Goal: Task Accomplishment & Management: Manage account settings

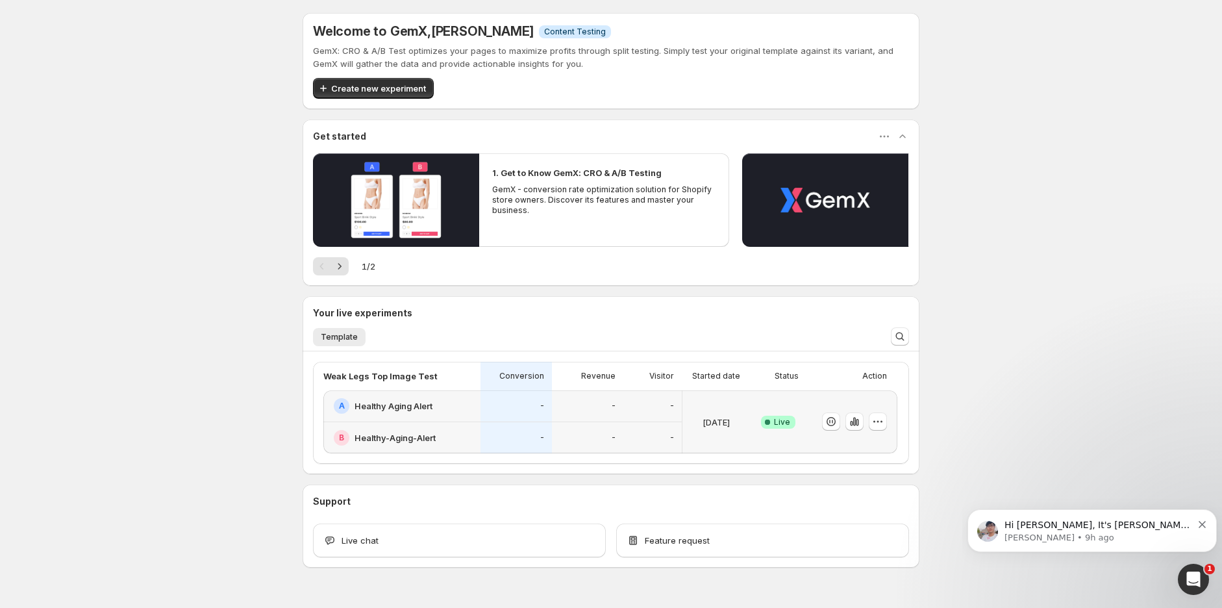
click at [591, 414] on div "-" at bounding box center [587, 406] width 71 height 32
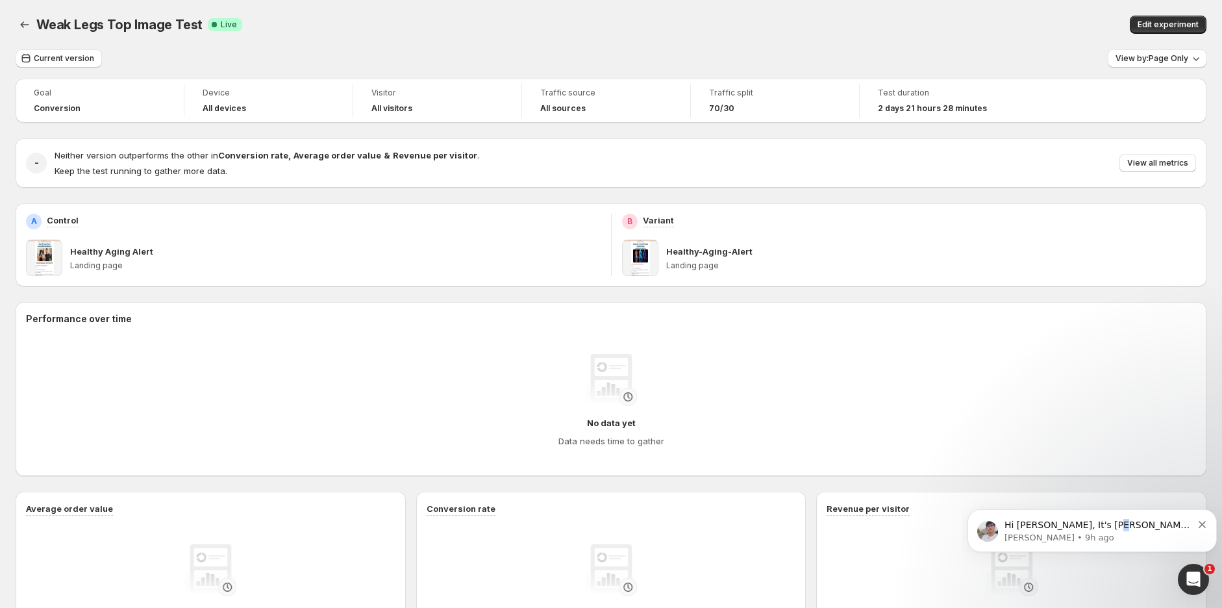
click at [1102, 528] on p "Hi [PERSON_NAME], It's [PERSON_NAME] again 😊 Just want to follow up since I hav…" at bounding box center [1098, 525] width 188 height 13
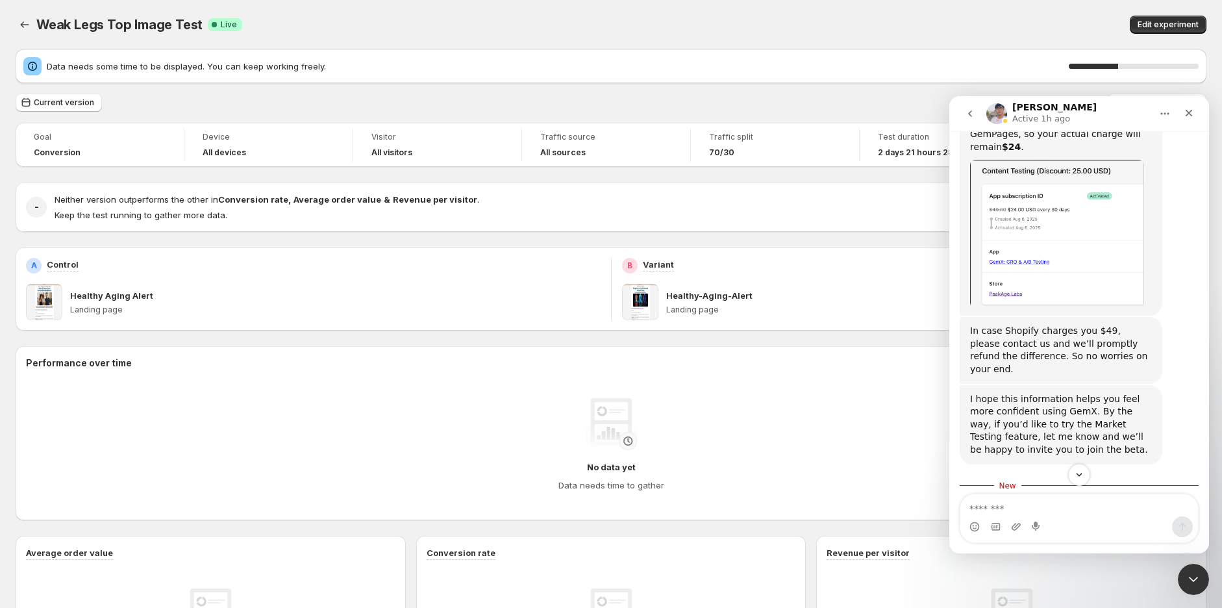
scroll to position [1358, 0]
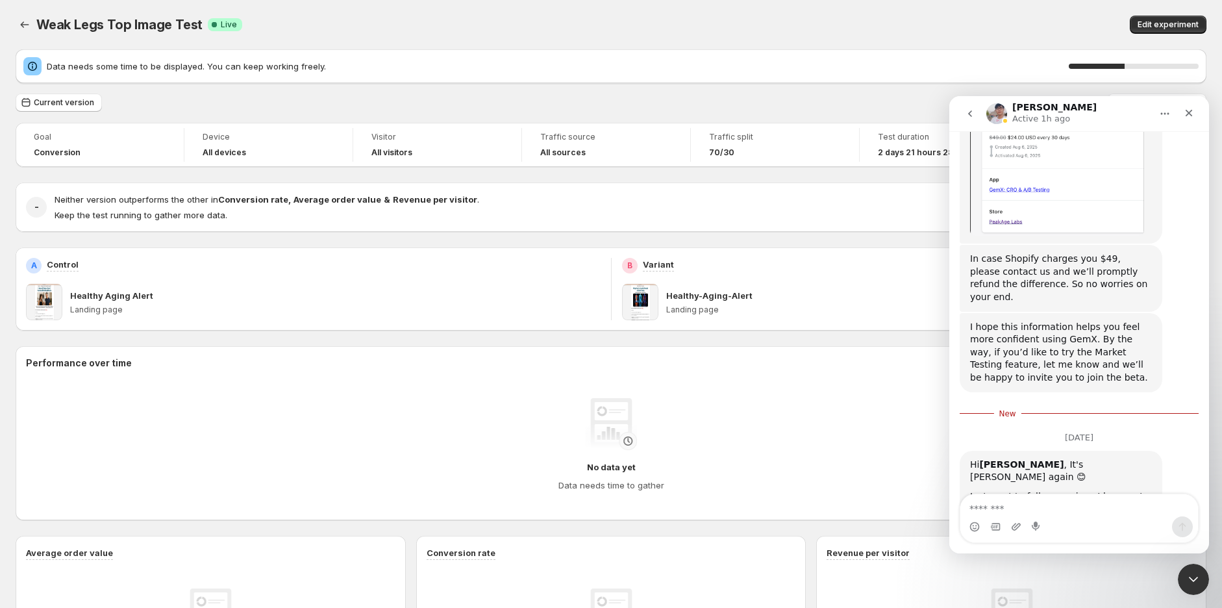
click at [1189, 573] on icon "Close Intercom Messenger" at bounding box center [1194, 579] width 16 height 16
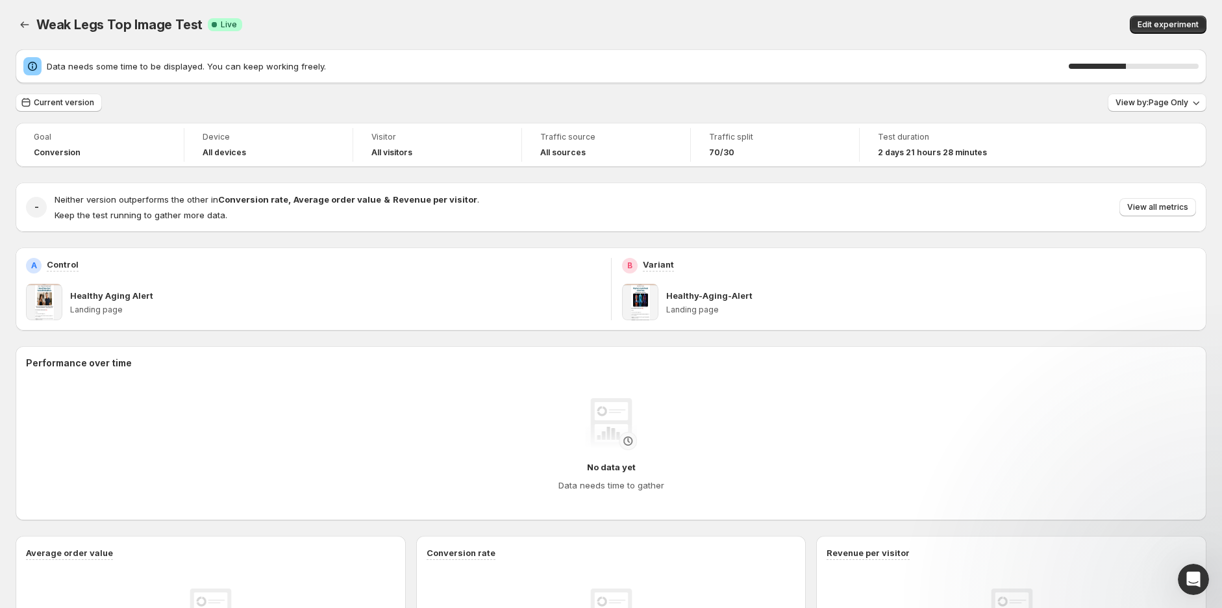
scroll to position [845, 0]
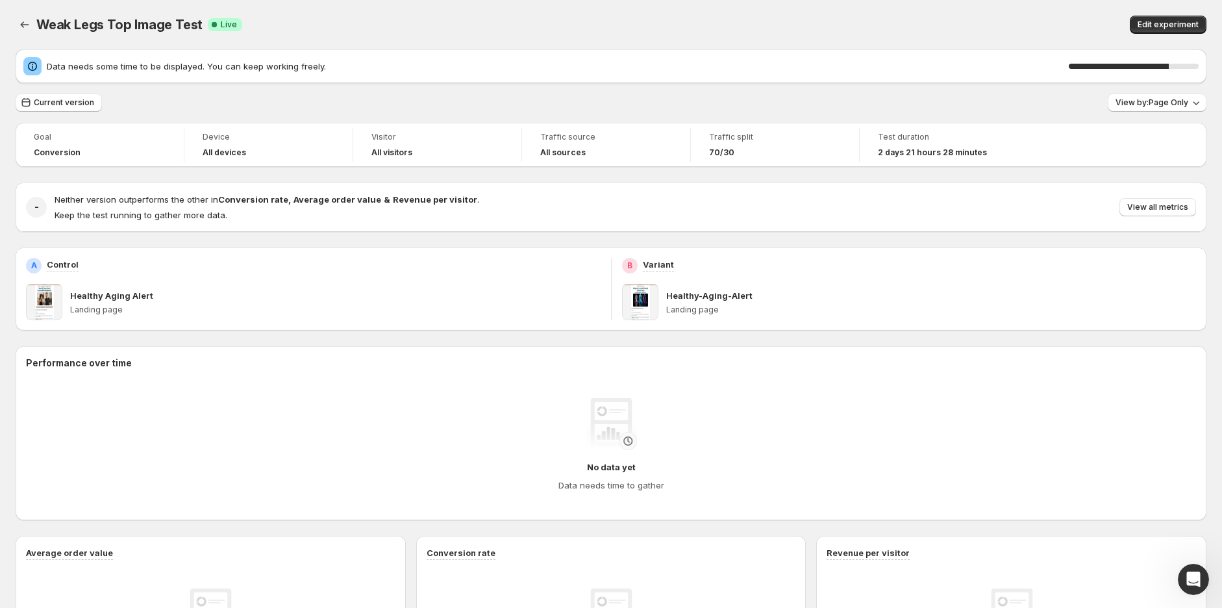
click at [934, 12] on div "Weak Legs Top Image Test. This page is ready Weak Legs Top Image Test Success C…" at bounding box center [611, 24] width 1191 height 49
click at [775, 3] on div "Weak Legs Top Image Test. This page is ready Weak Legs Top Image Test Success C…" at bounding box center [611, 24] width 1191 height 49
click at [834, 7] on div "Weak Legs Top Image Test. This page is ready Weak Legs Top Image Test Success C…" at bounding box center [611, 24] width 1191 height 49
click at [839, 21] on div "Edit experiment" at bounding box center [947, 25] width 517 height 18
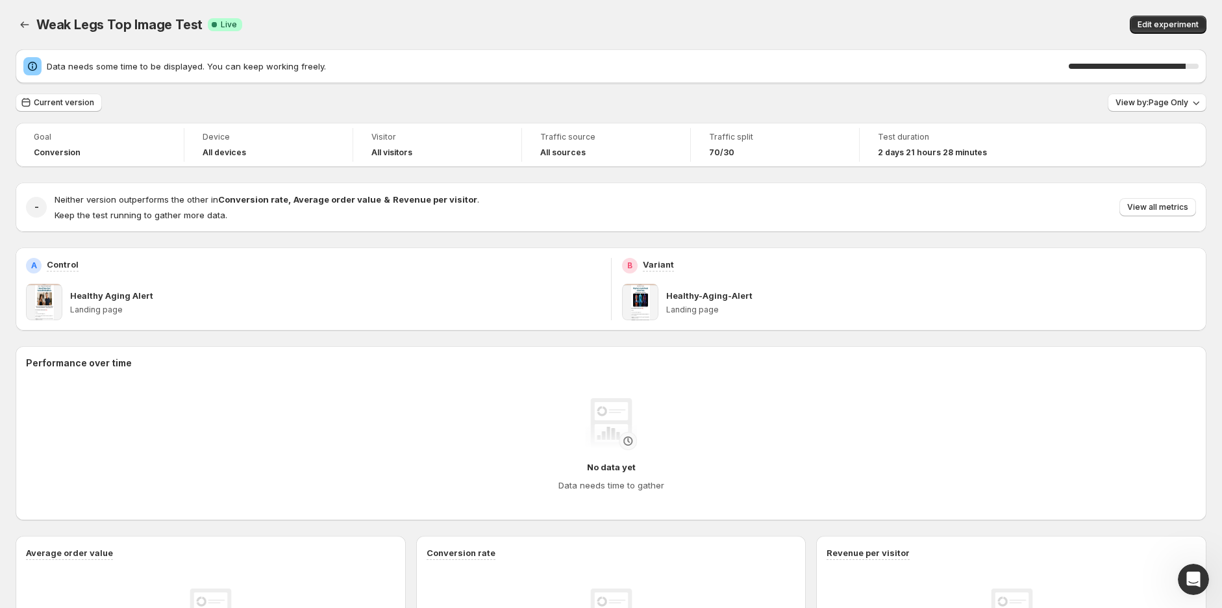
click at [840, 2] on div "Weak Legs Top Image Test. This page is ready Weak Legs Top Image Test Success C…" at bounding box center [611, 24] width 1191 height 49
click at [854, 9] on div "Weak Legs Top Image Test. This page is ready Weak Legs Top Image Test Success C…" at bounding box center [611, 24] width 1191 height 49
click at [1176, 198] on button "View all metrics" at bounding box center [1157, 207] width 77 height 18
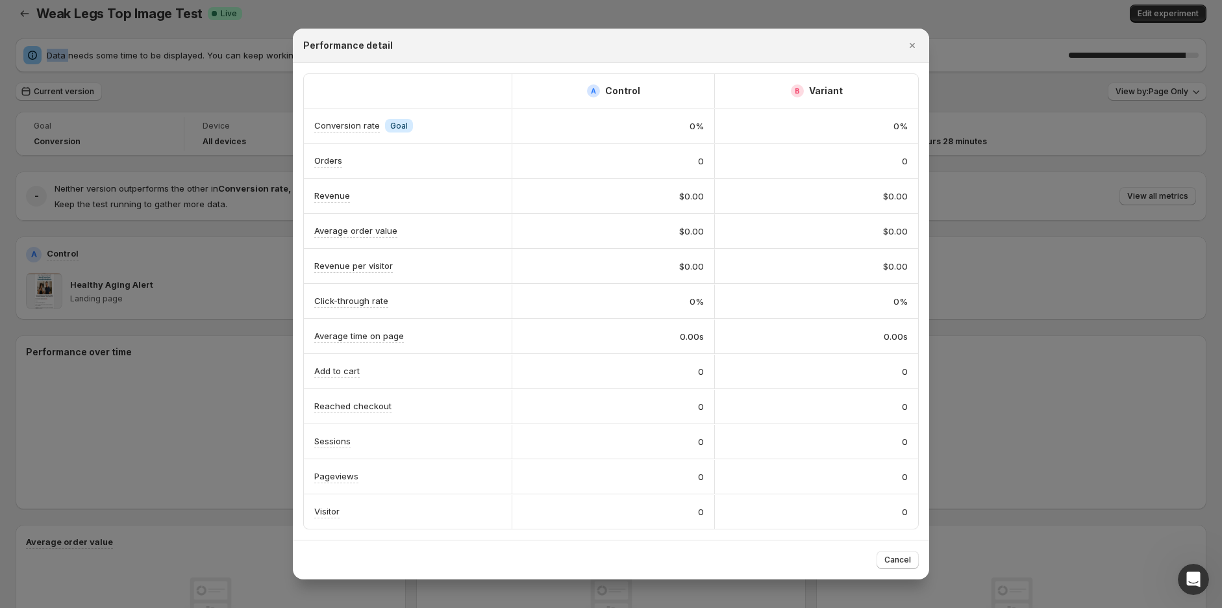
scroll to position [0, 0]
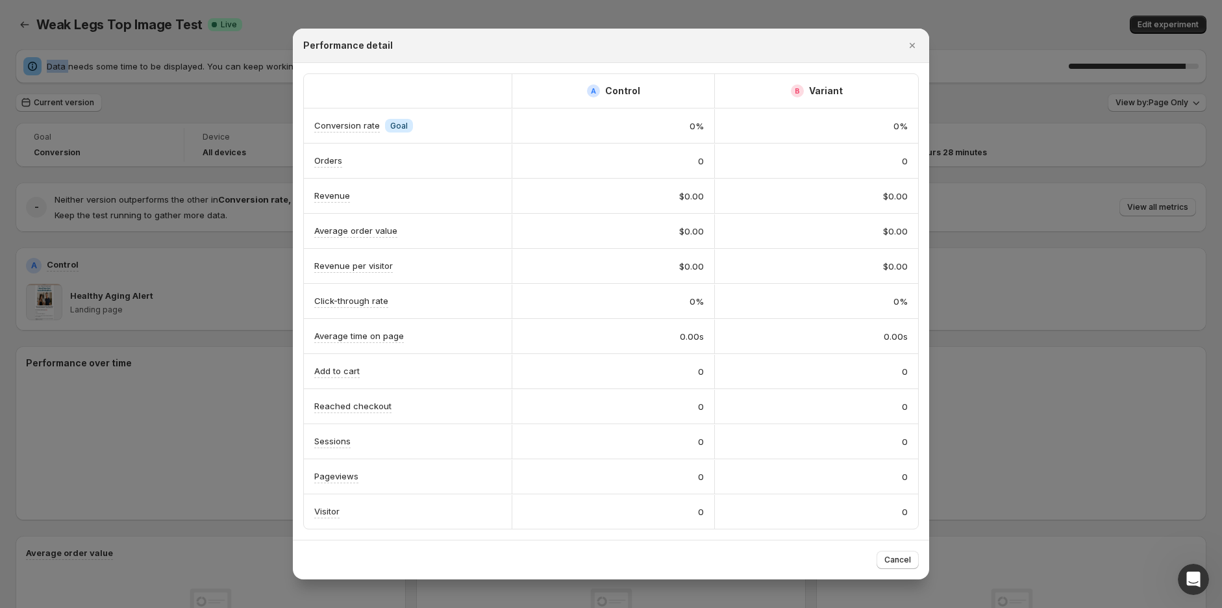
click at [914, 44] on icon "Close" at bounding box center [912, 45] width 13 height 13
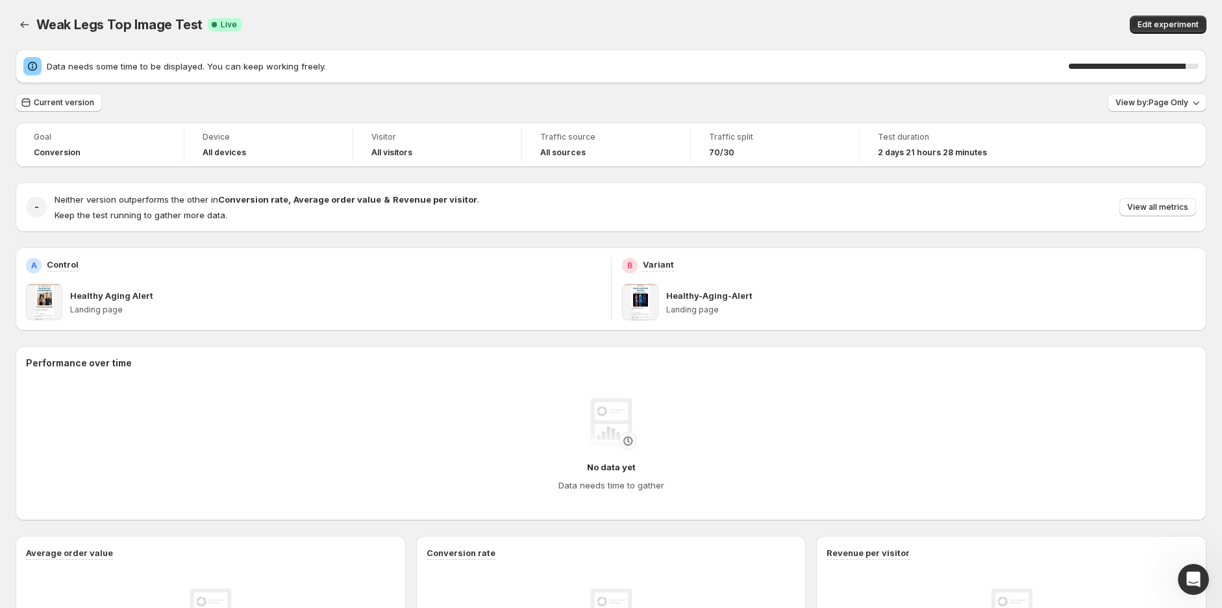
click at [881, 6] on div "Weak Legs Top Image Test. This page is ready Weak Legs Top Image Test Success C…" at bounding box center [611, 24] width 1191 height 49
click at [997, 26] on div "Edit experiment" at bounding box center [947, 25] width 517 height 18
click at [1169, 22] on span "Edit experiment" at bounding box center [1168, 24] width 61 height 10
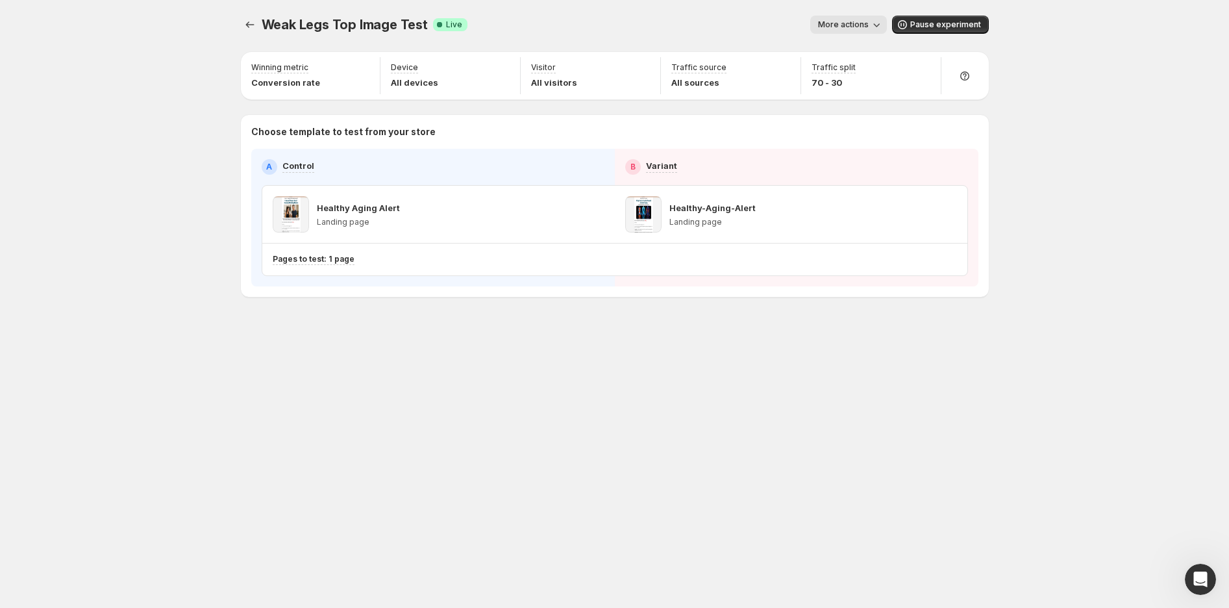
click at [875, 29] on icon "button" at bounding box center [876, 24] width 13 height 13
click at [878, 75] on span "Rename" at bounding box center [908, 73] width 136 height 13
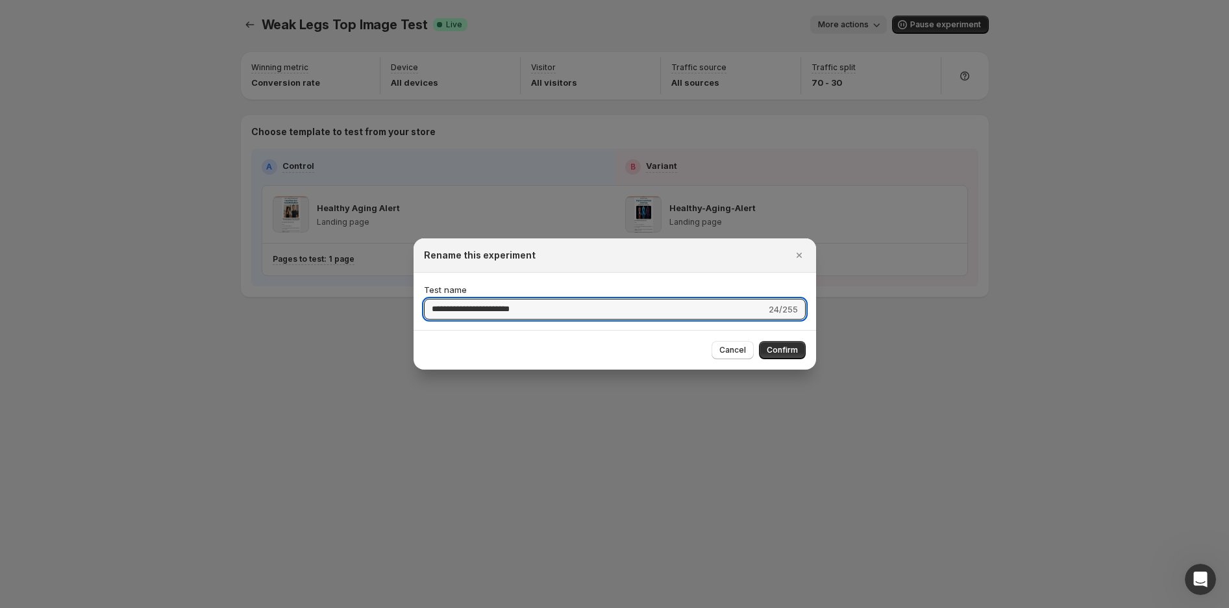
drag, startPoint x: 518, startPoint y: 308, endPoint x: 478, endPoint y: 308, distance: 40.3
click at [478, 308] on input "**********" at bounding box center [595, 309] width 342 height 21
click at [484, 309] on input "**********" at bounding box center [595, 309] width 342 height 21
click at [494, 309] on input "**********" at bounding box center [595, 309] width 342 height 21
type input "**********"
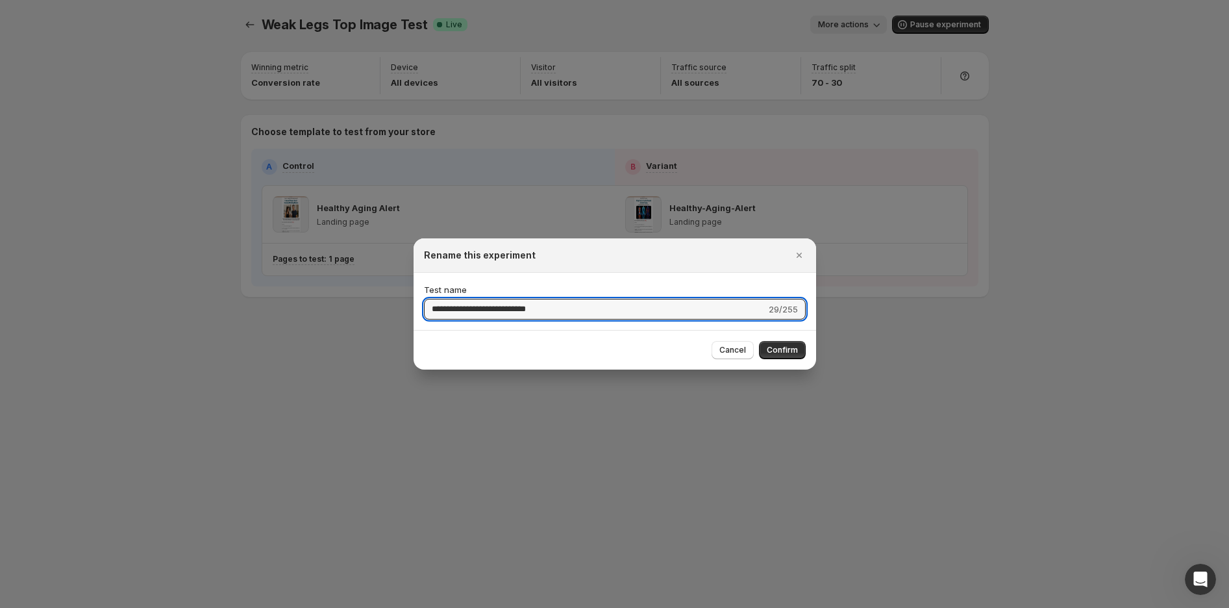
click at [774, 356] on button "Confirm" at bounding box center [782, 350] width 47 height 18
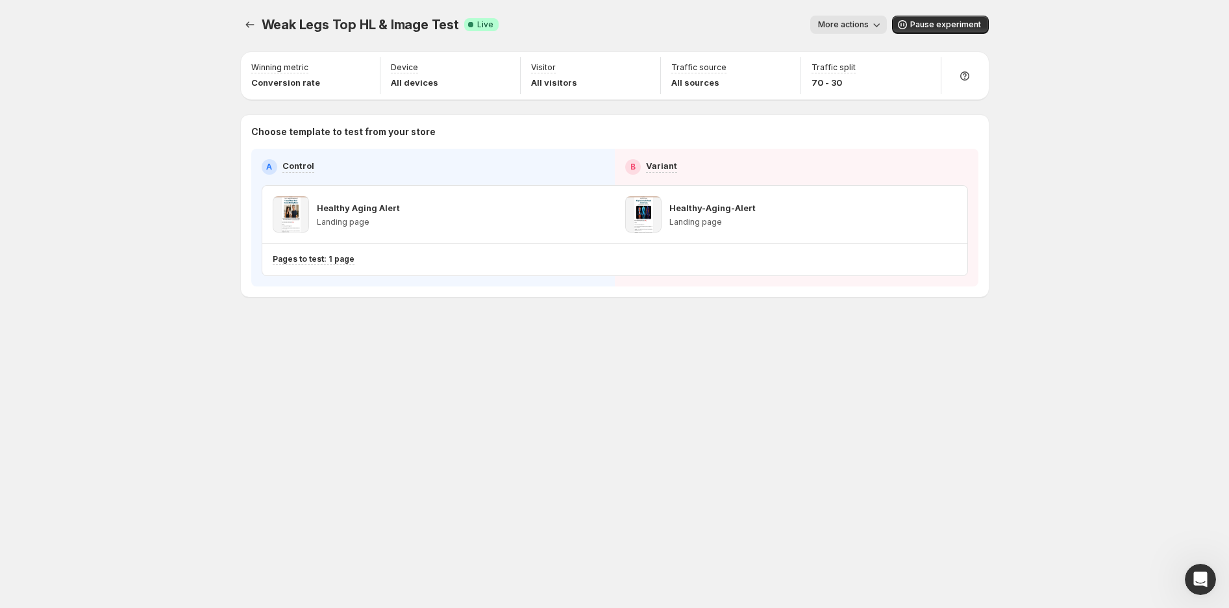
click at [245, 23] on icon "Experiments" at bounding box center [249, 24] width 13 height 13
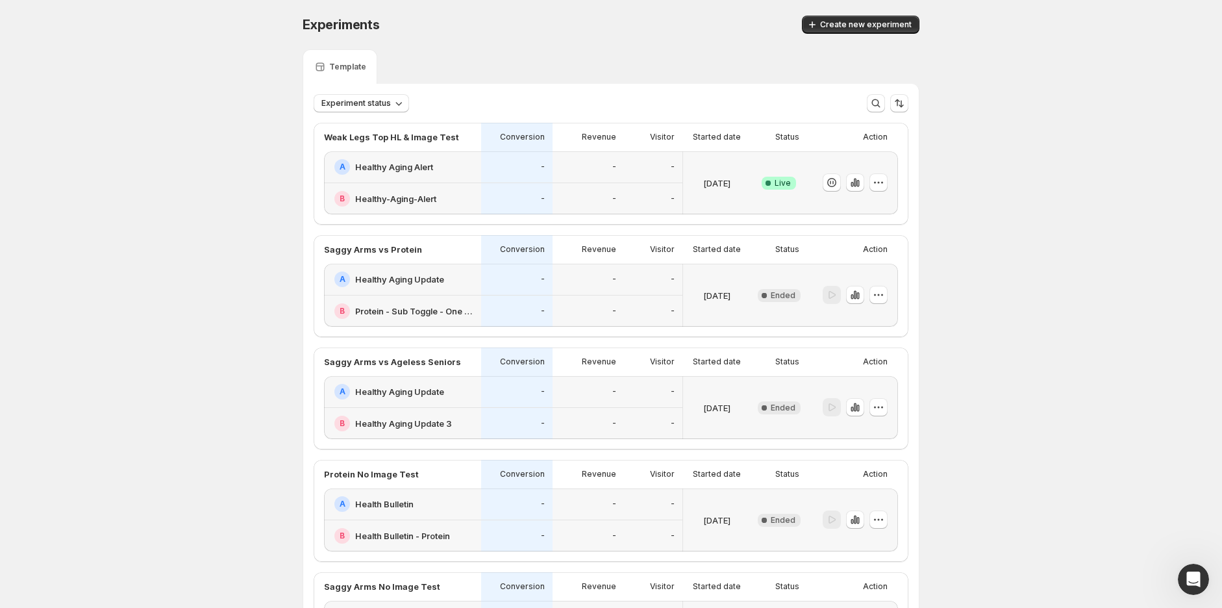
click at [479, 198] on div "B Healthy-Aging-Alert" at bounding box center [402, 198] width 157 height 31
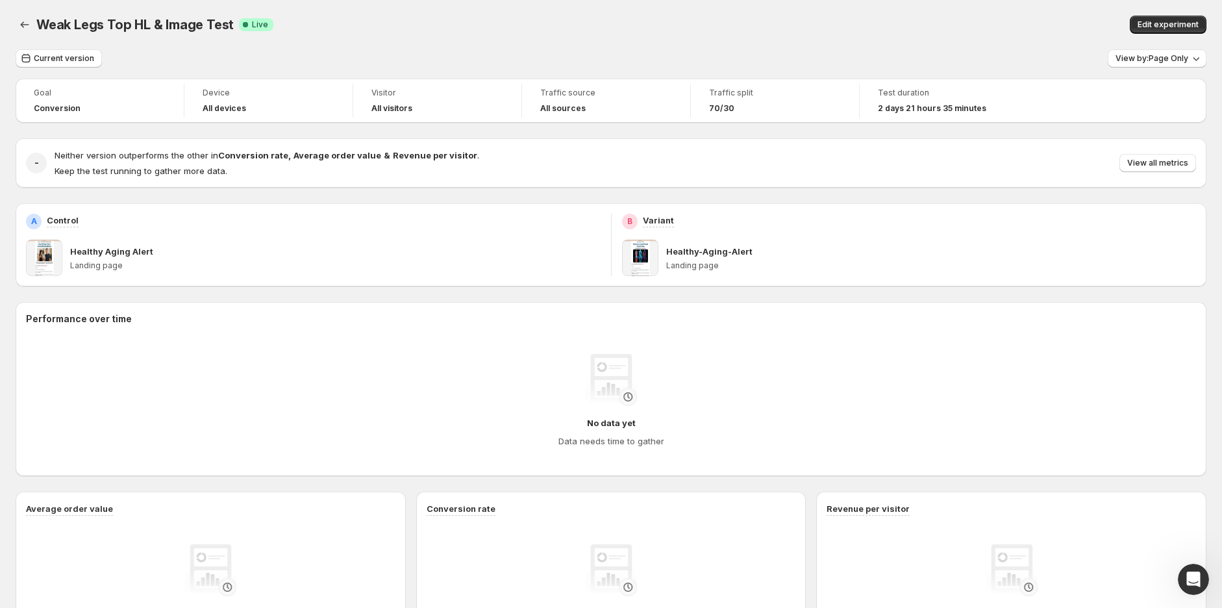
click at [1171, 164] on span "View all metrics" at bounding box center [1157, 163] width 61 height 10
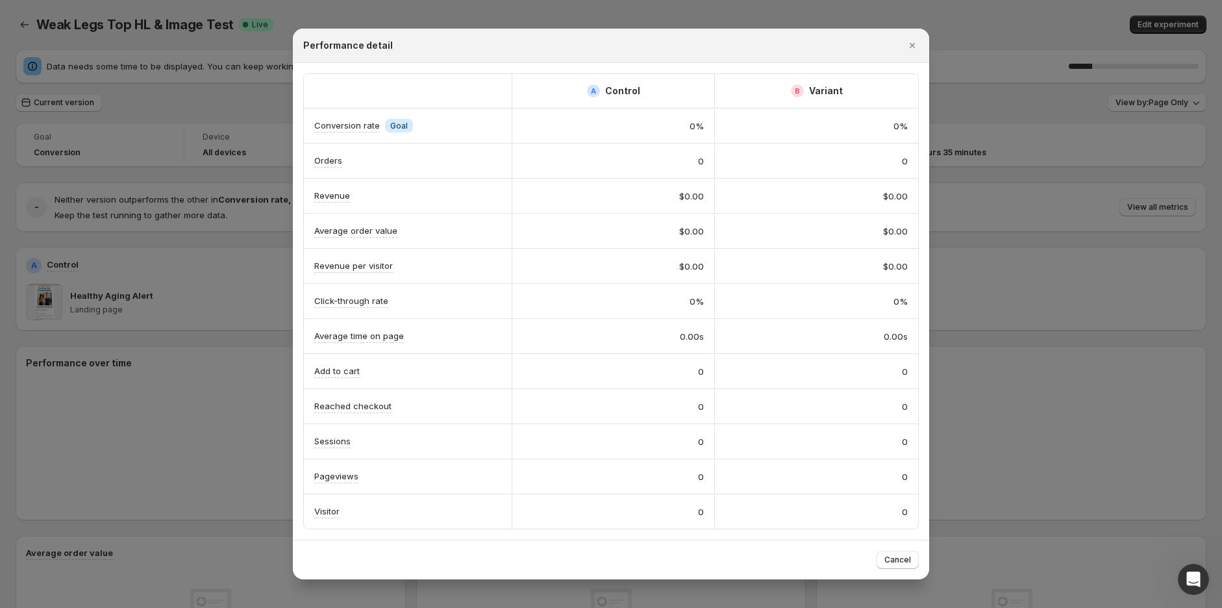
click at [918, 42] on icon "Close" at bounding box center [912, 45] width 13 height 13
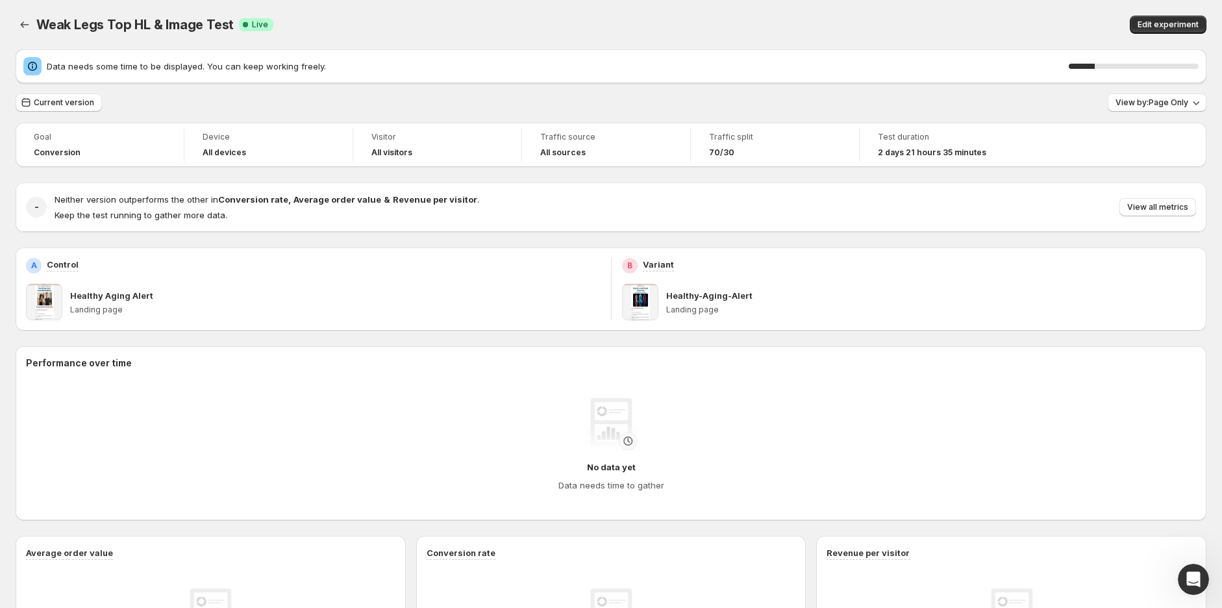
click at [982, 3] on div "Weak Legs Top HL & Image Test. This page is ready Weak Legs Top HL & Image Test…" at bounding box center [611, 24] width 1191 height 49
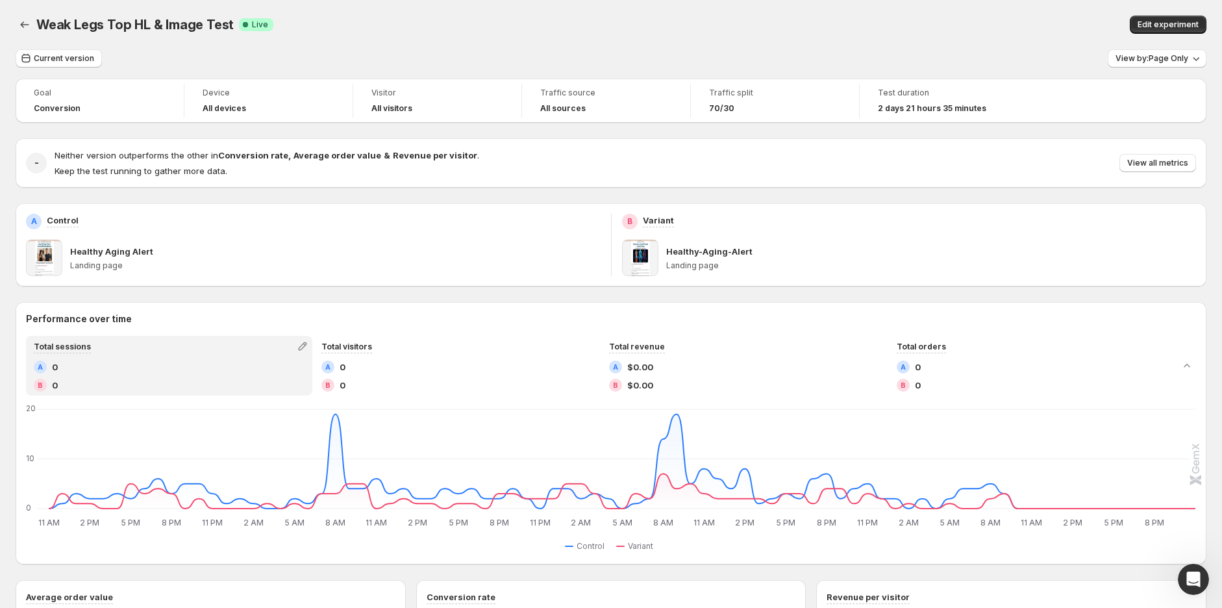
click at [18, 26] on icon "Back" at bounding box center [24, 24] width 13 height 13
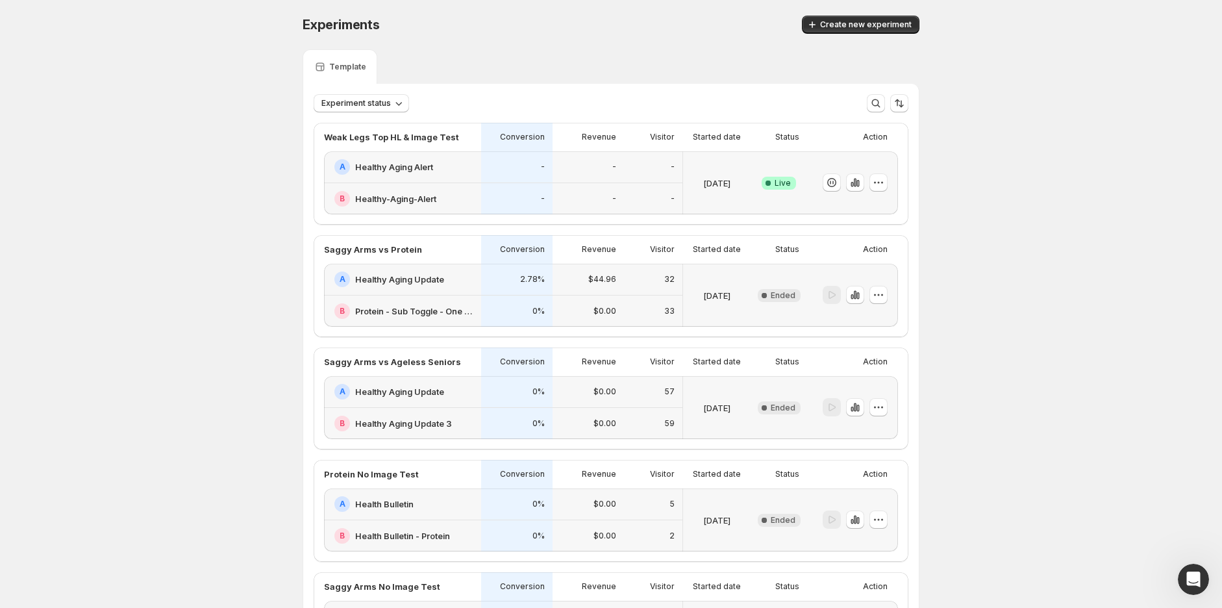
click at [512, 185] on div "-" at bounding box center [516, 199] width 71 height 32
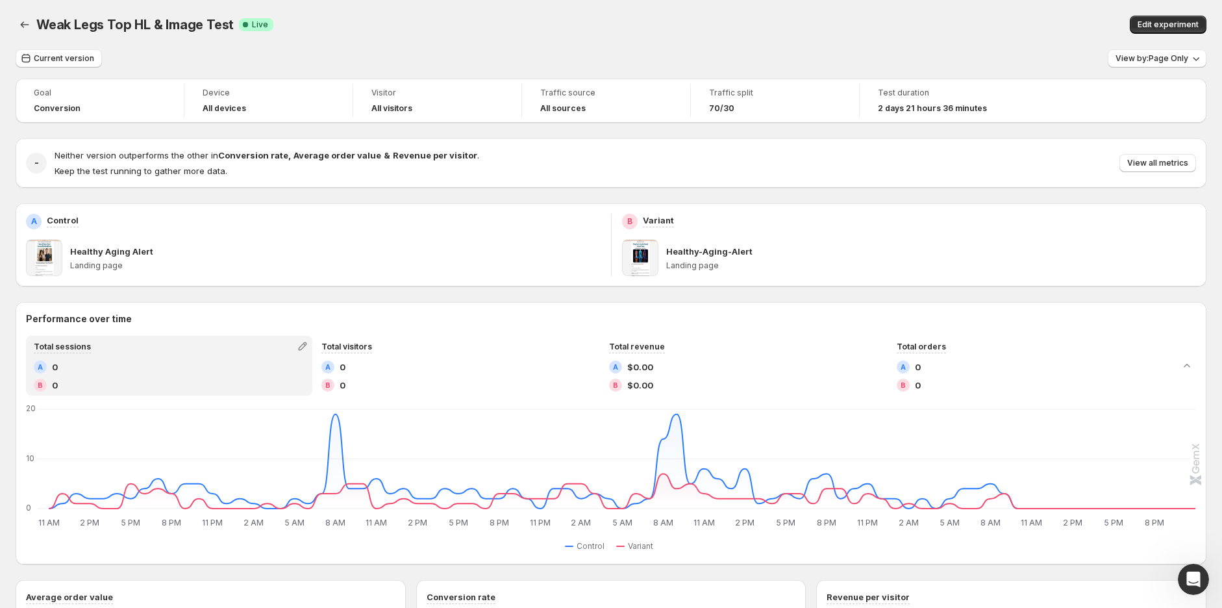
click at [25, 25] on icon "Back" at bounding box center [24, 24] width 13 height 13
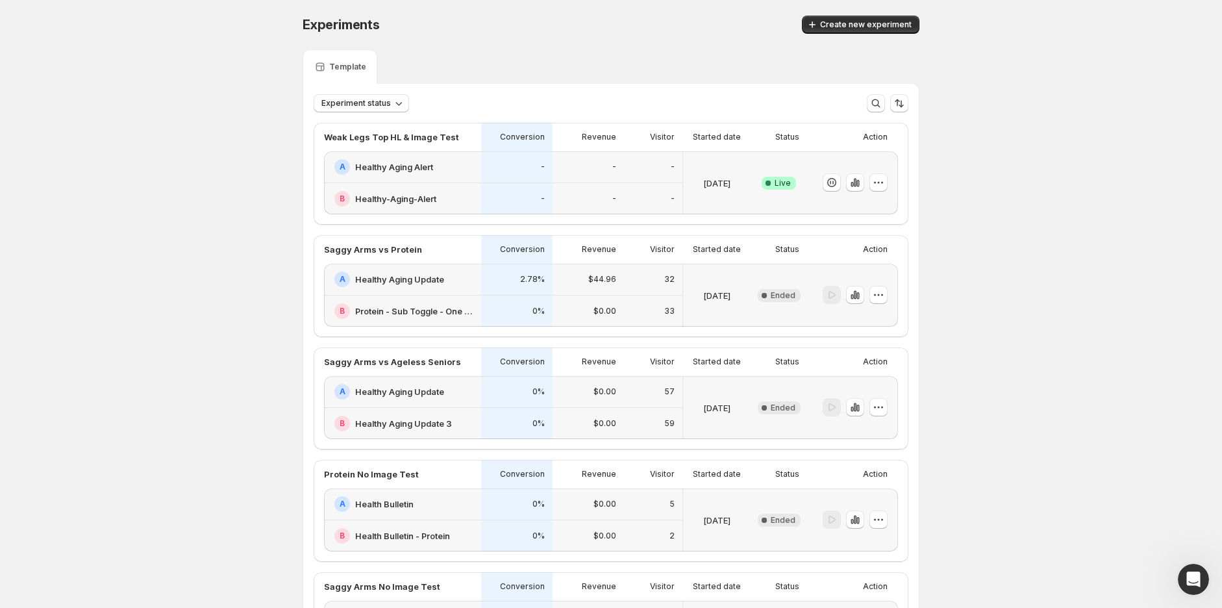
click at [456, 179] on div "A Healthy Aging Alert" at bounding box center [402, 167] width 157 height 32
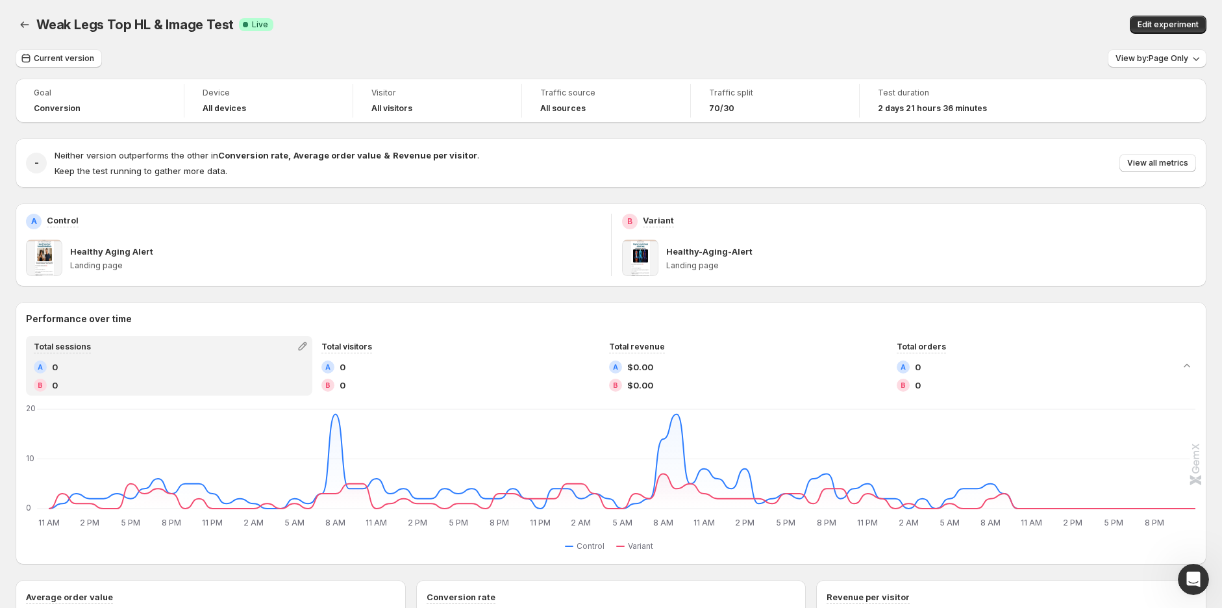
click at [1173, 51] on button "View by: Page Only" at bounding box center [1157, 58] width 99 height 18
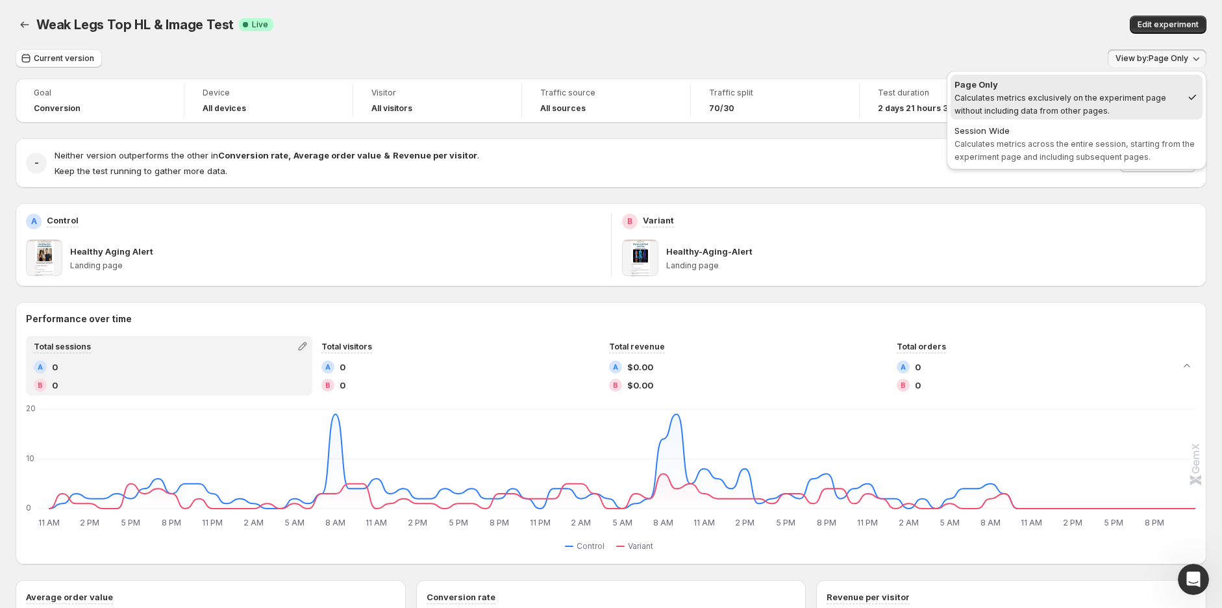
click at [1034, 147] on span "Calculates metrics across the entire session, starting from the experiment page…" at bounding box center [1074, 150] width 240 height 23
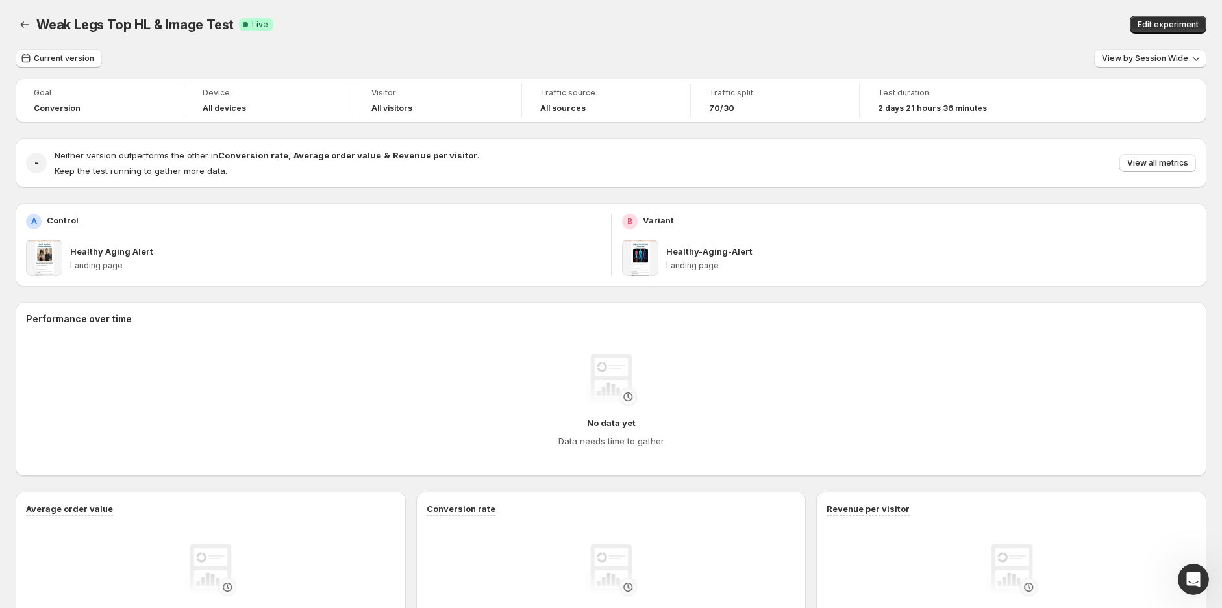
click at [1161, 162] on span "View all metrics" at bounding box center [1157, 163] width 61 height 10
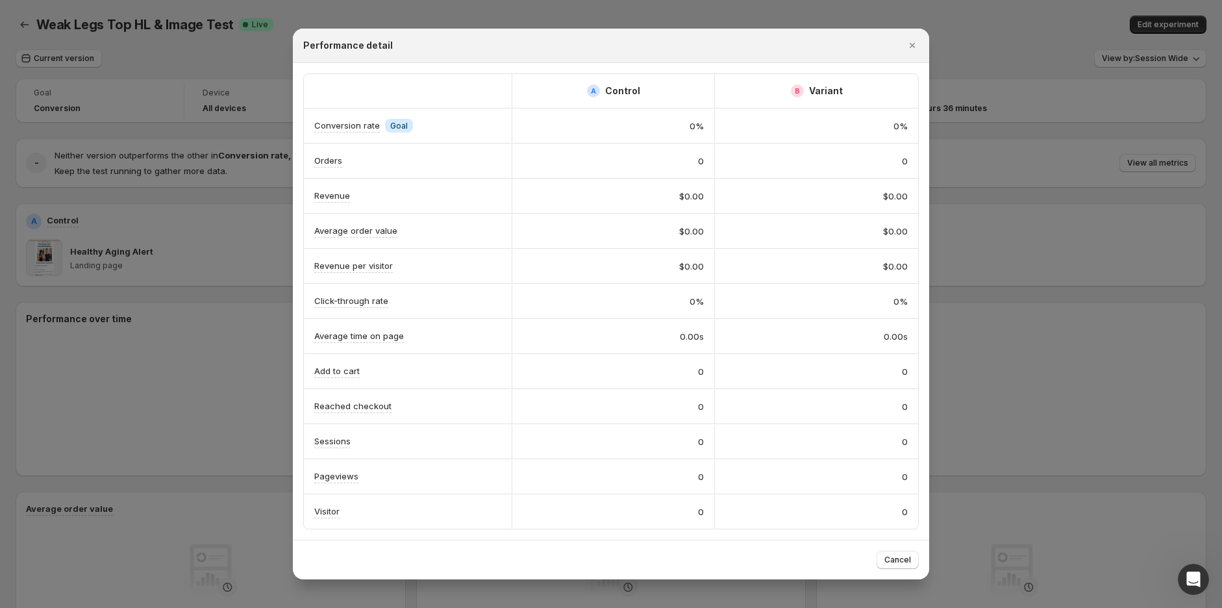
click at [906, 44] on icon "Close" at bounding box center [912, 45] width 13 height 13
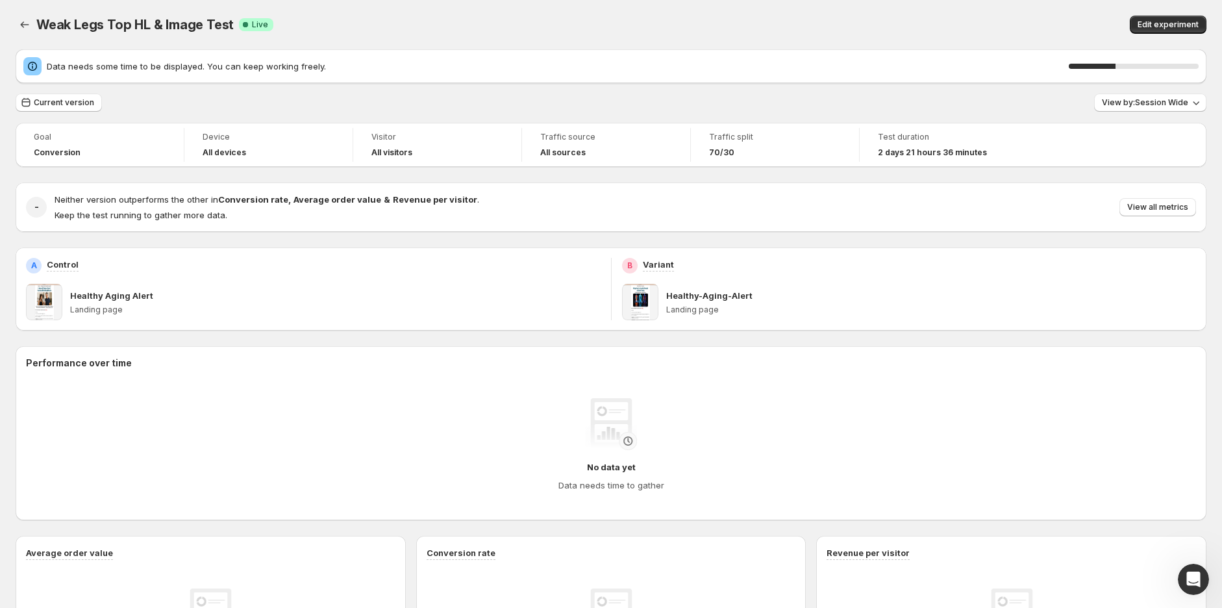
click at [1169, 110] on button "View by: Session Wide" at bounding box center [1150, 102] width 112 height 18
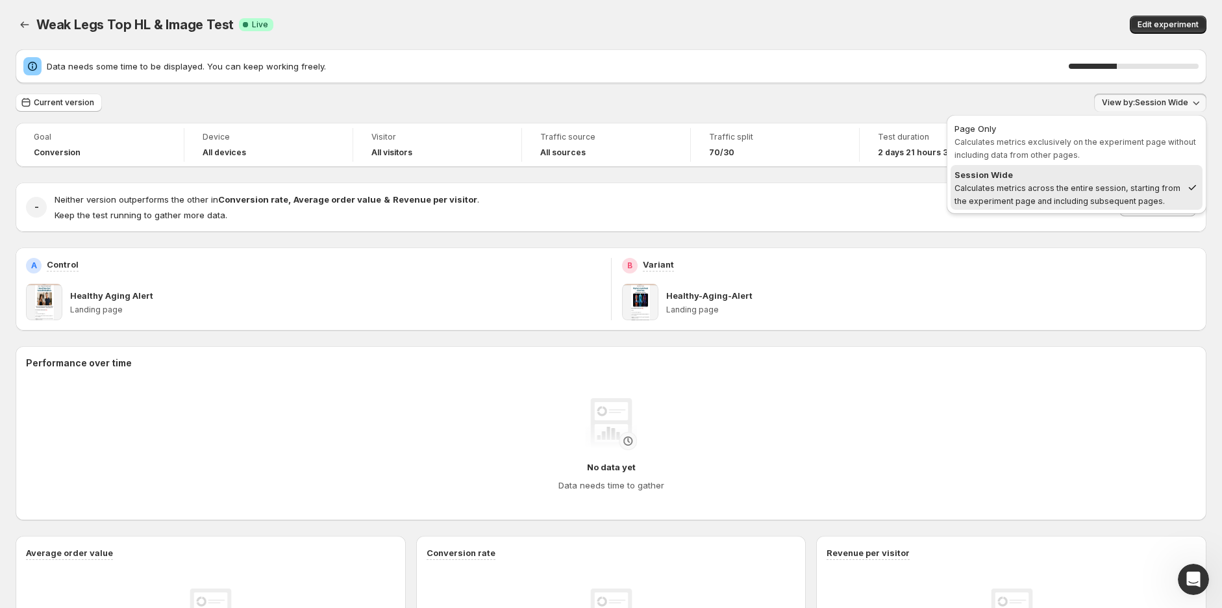
click at [1011, 137] on span "Calculates metrics exclusively on the experiment page without including data fr…" at bounding box center [1075, 148] width 242 height 23
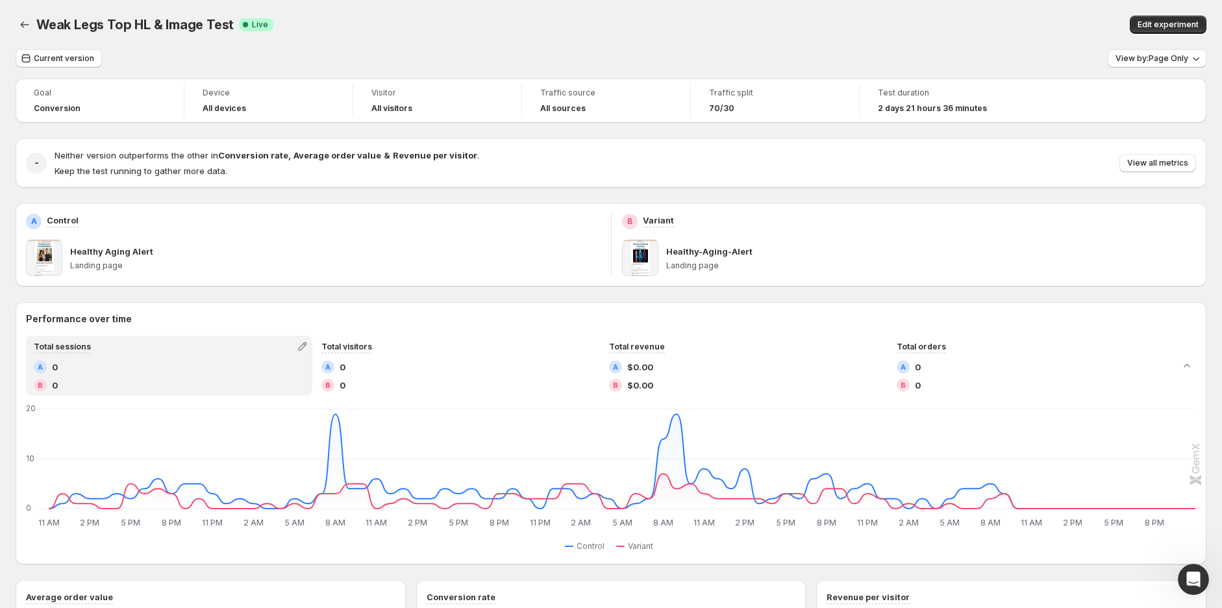
click at [1191, 579] on icon "Open Intercom Messenger" at bounding box center [1193, 579] width 21 height 21
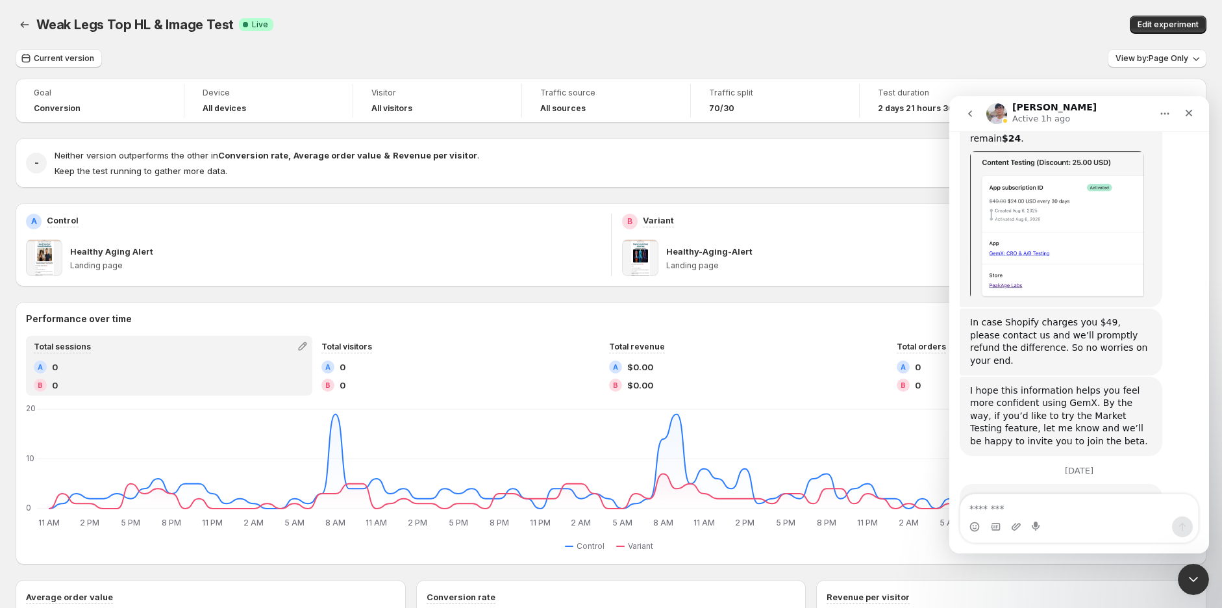
scroll to position [1328, 0]
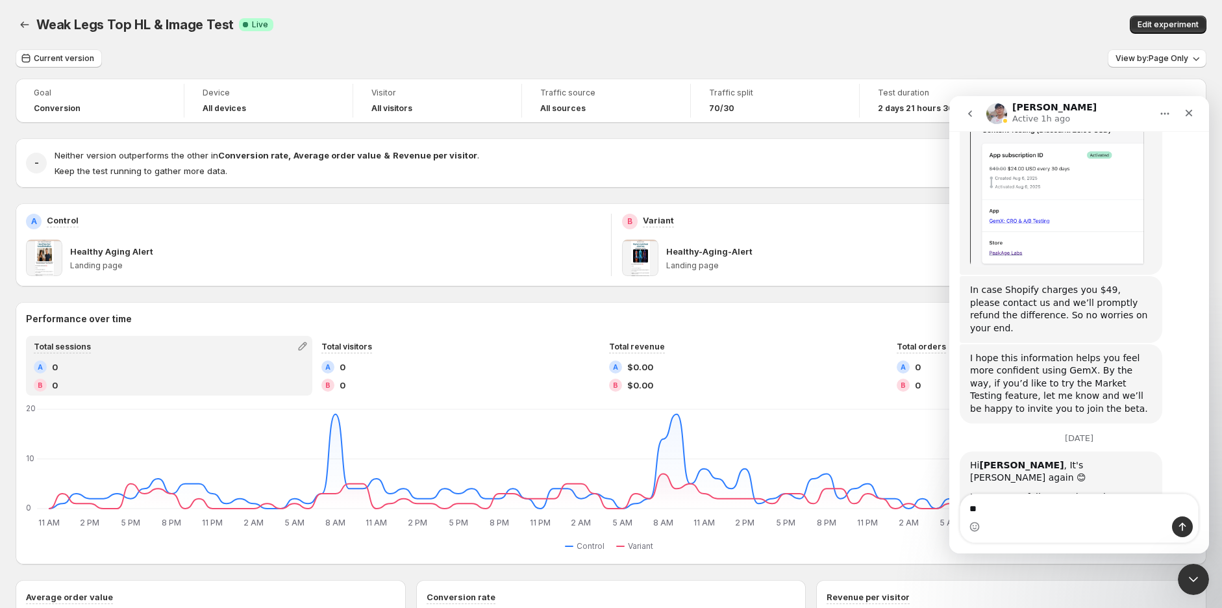
type textarea "*"
type textarea "**********"
click at [524, 18] on div "Weak Legs Top HL & Image Test Success Complete Live" at bounding box center [365, 25] width 658 height 18
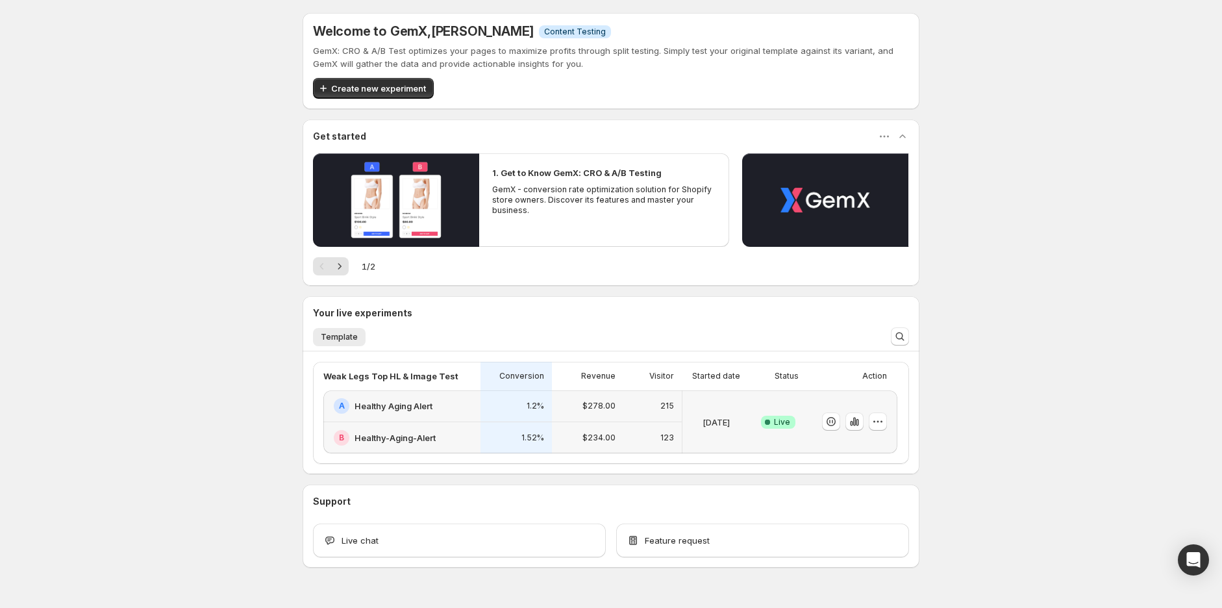
click at [451, 419] on div "A Healthy Aging Alert" at bounding box center [401, 406] width 157 height 32
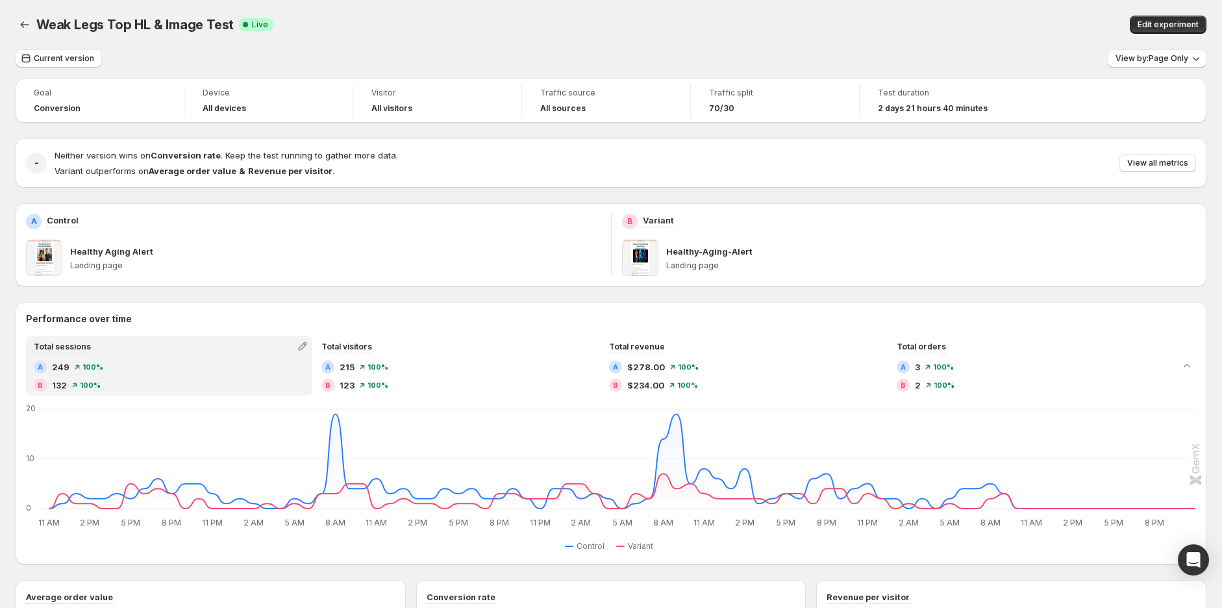
click at [1171, 158] on span "View all metrics" at bounding box center [1157, 163] width 61 height 10
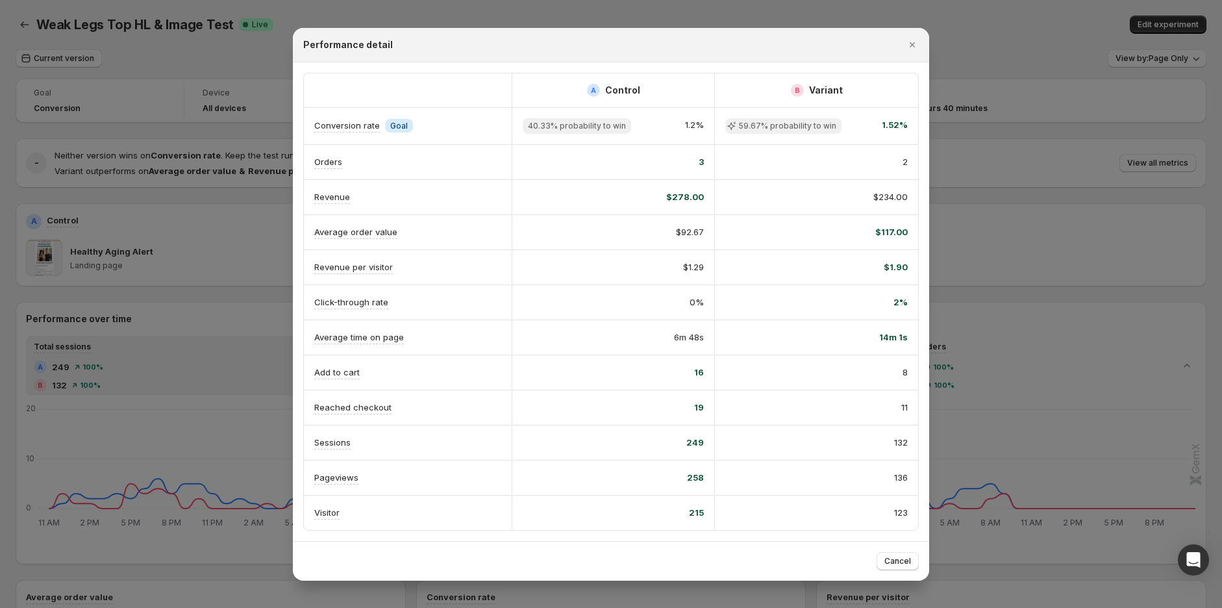
click at [967, 19] on div at bounding box center [611, 304] width 1222 height 608
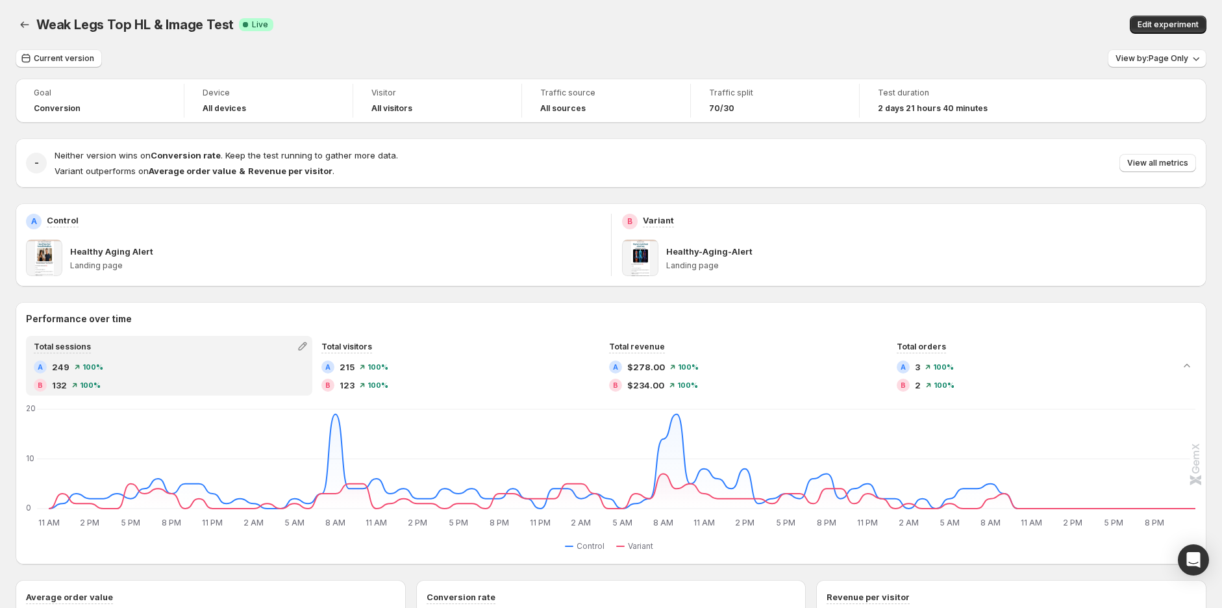
click at [1171, 166] on span "View all metrics" at bounding box center [1157, 163] width 61 height 10
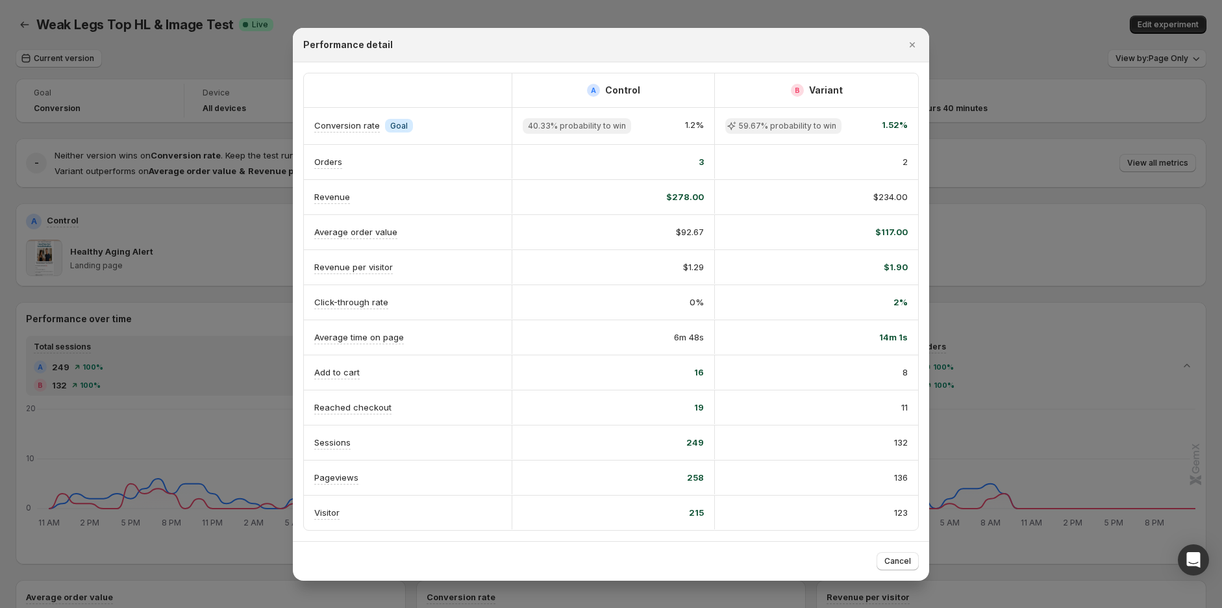
click at [981, 27] on div at bounding box center [611, 304] width 1222 height 608
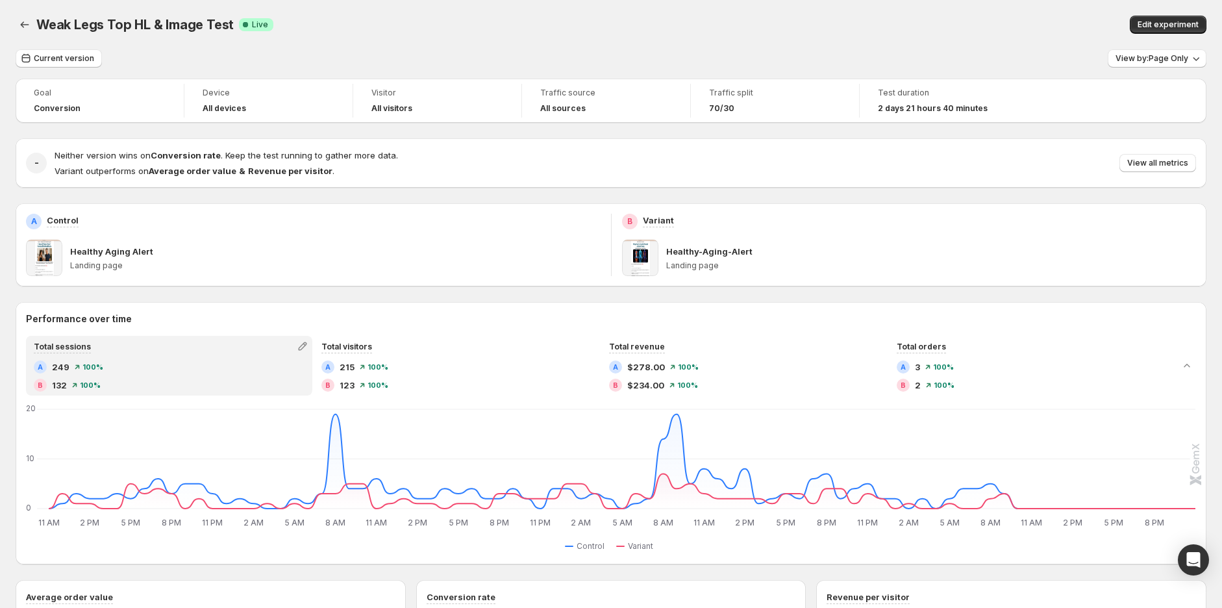
click at [1151, 23] on span "Edit experiment" at bounding box center [1168, 24] width 61 height 10
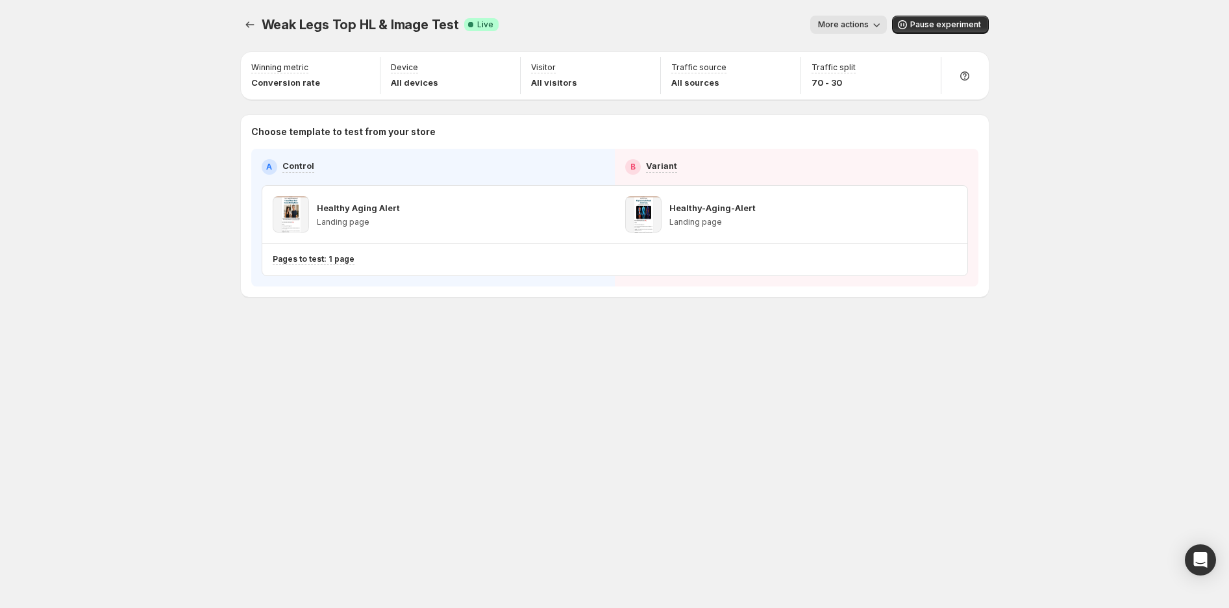
click at [925, 69] on icon "button" at bounding box center [923, 69] width 8 height 8
drag, startPoint x: 956, startPoint y: 98, endPoint x: 924, endPoint y: 105, distance: 32.6
type input "**"
click at [924, 105] on input "range" at bounding box center [923, 97] width 187 height 18
click at [1195, 201] on div "Weak Legs Top HL & Image Test. This page is ready Weak Legs Top HL & Image Test…" at bounding box center [614, 304] width 1229 height 608
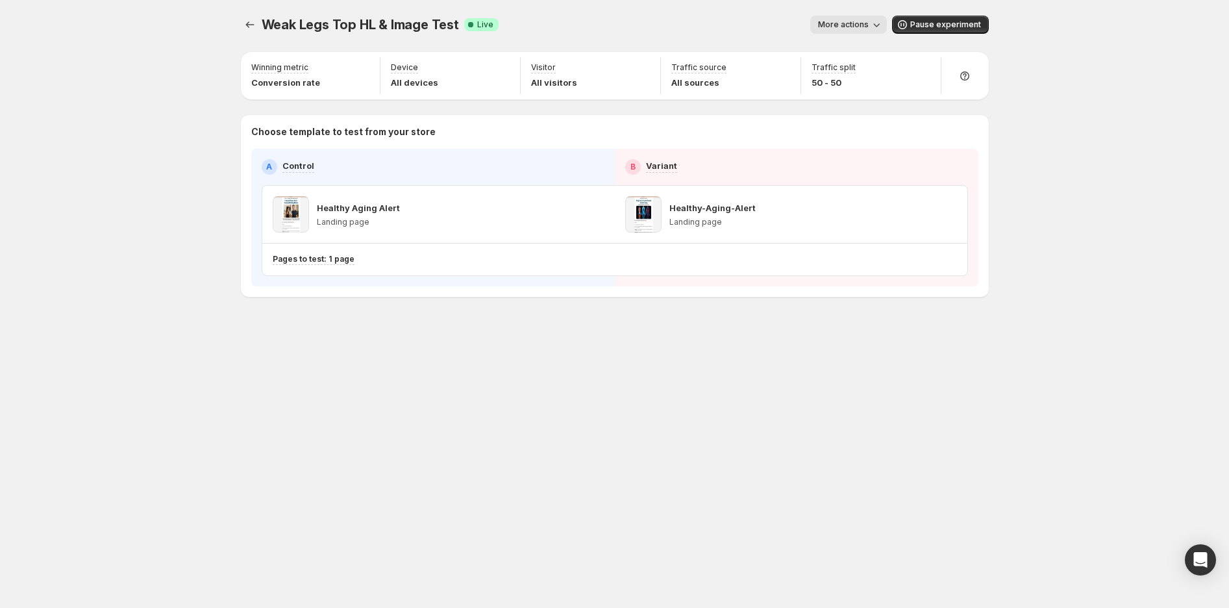
click at [238, 28] on div "Weak Legs Top HL & Image Test. This page is ready Weak Legs Top HL & Image Test…" at bounding box center [614, 183] width 779 height 367
click at [253, 25] on icon "Experiments" at bounding box center [249, 24] width 13 height 13
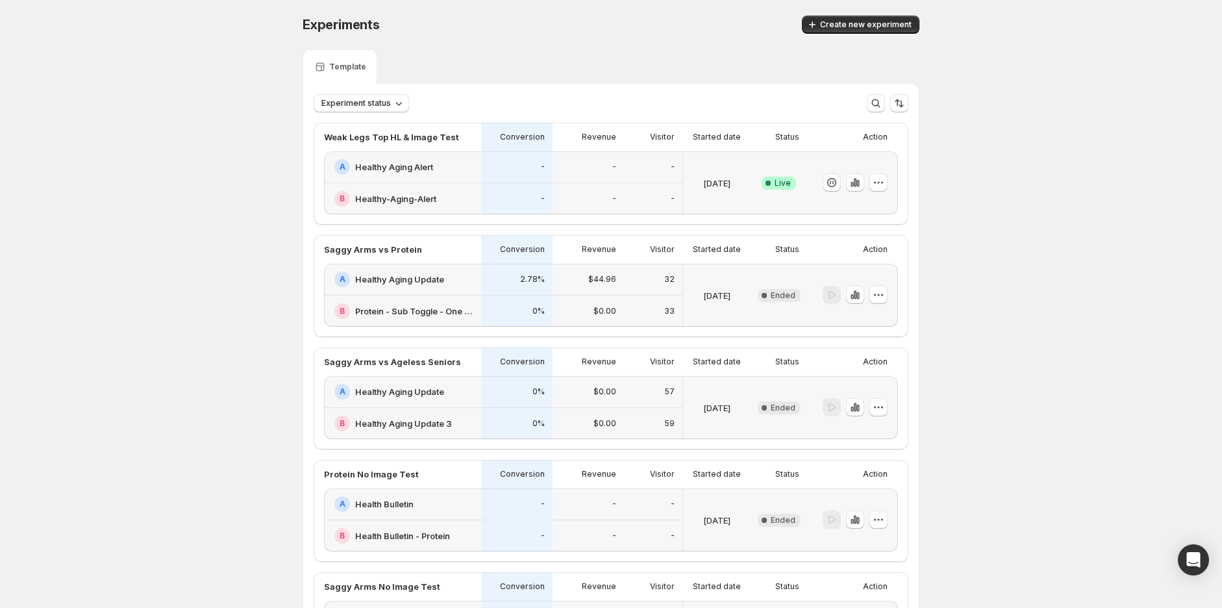
click at [471, 177] on div "A Healthy Aging Alert" at bounding box center [402, 167] width 157 height 32
